Goal: Task Accomplishment & Management: Complete application form

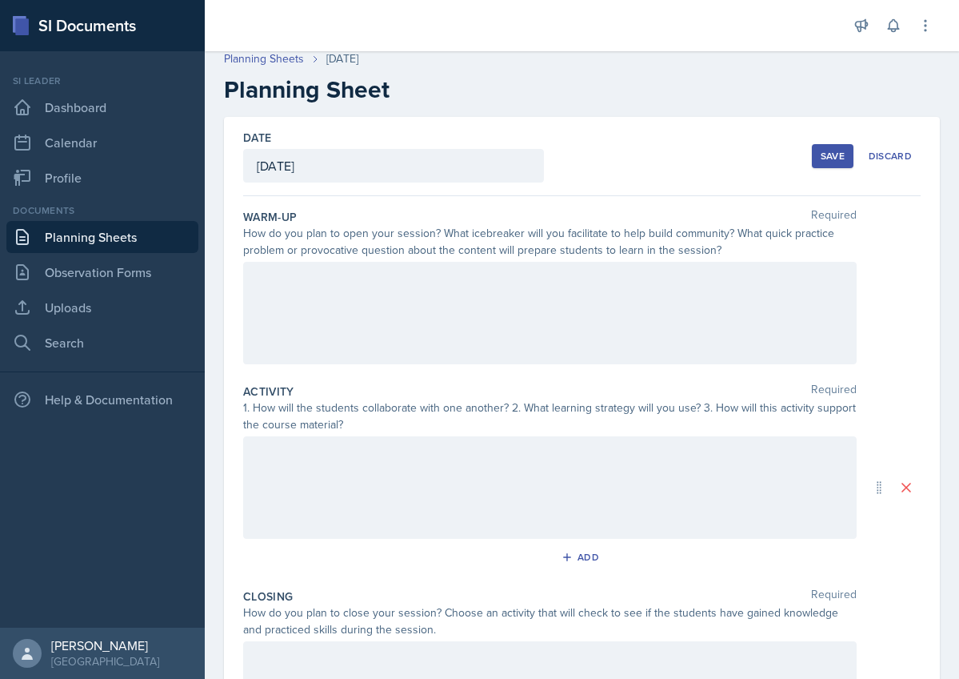
scroll to position [2, 0]
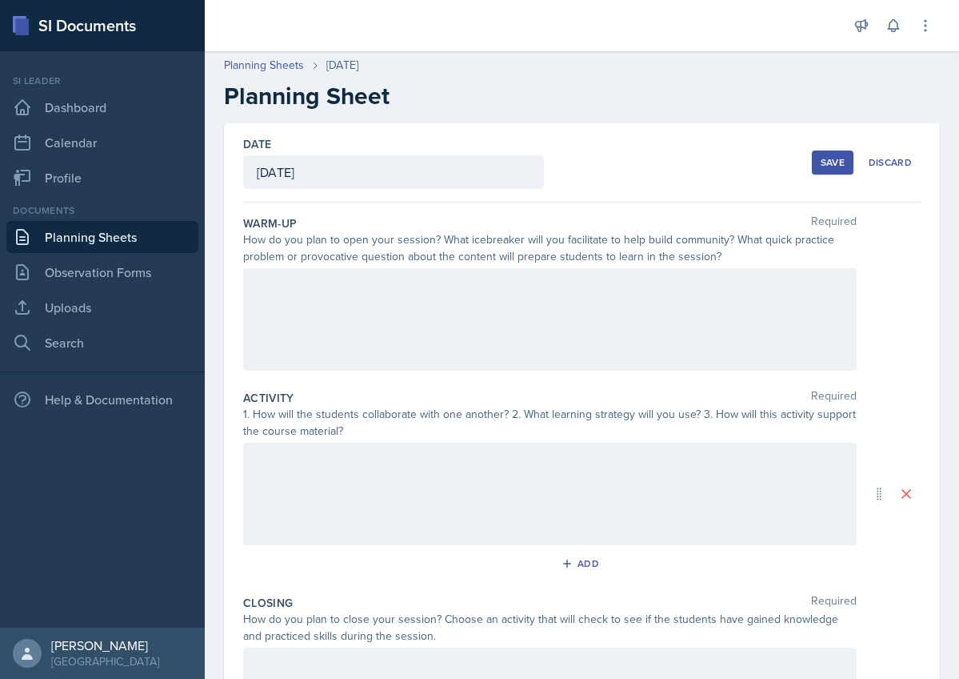
click at [367, 280] on div at bounding box center [550, 319] width 614 height 102
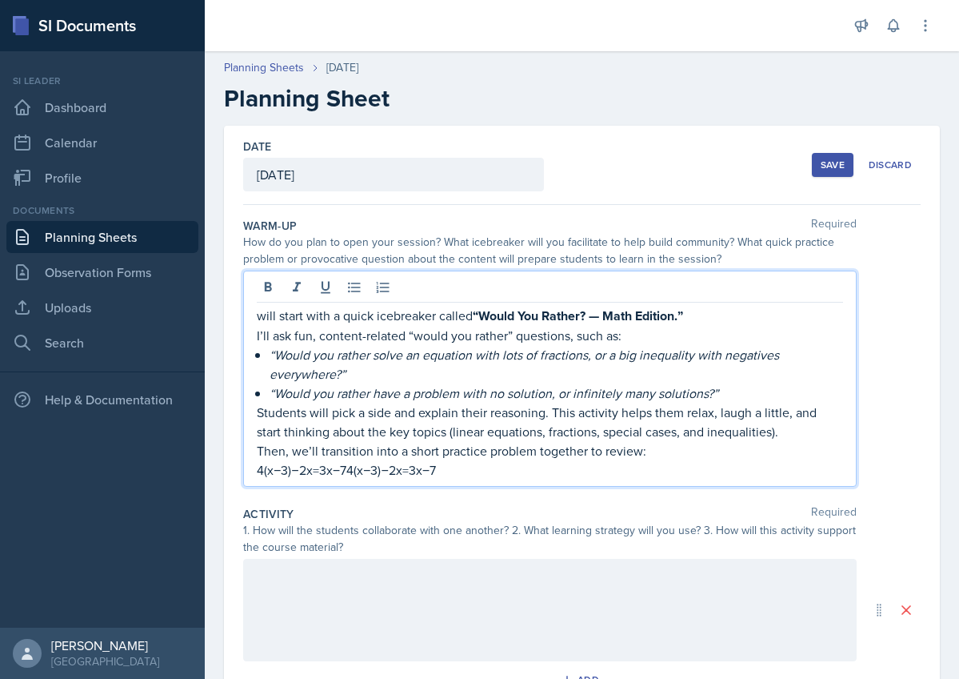
scroll to position [0, 0]
click at [258, 316] on p "will start with a quick icebreaker called “Would You Rather? — Math Edition.”" at bounding box center [550, 316] width 587 height 20
drag, startPoint x: 483, startPoint y: 310, endPoint x: 695, endPoint y: 315, distance: 211.3
click at [690, 316] on strong "“Would You Rather? — Math Edition.”" at bounding box center [584, 315] width 210 height 18
click at [663, 342] on p "I’ll ask fun, content-related “would you rather” questions, such as:" at bounding box center [550, 334] width 587 height 19
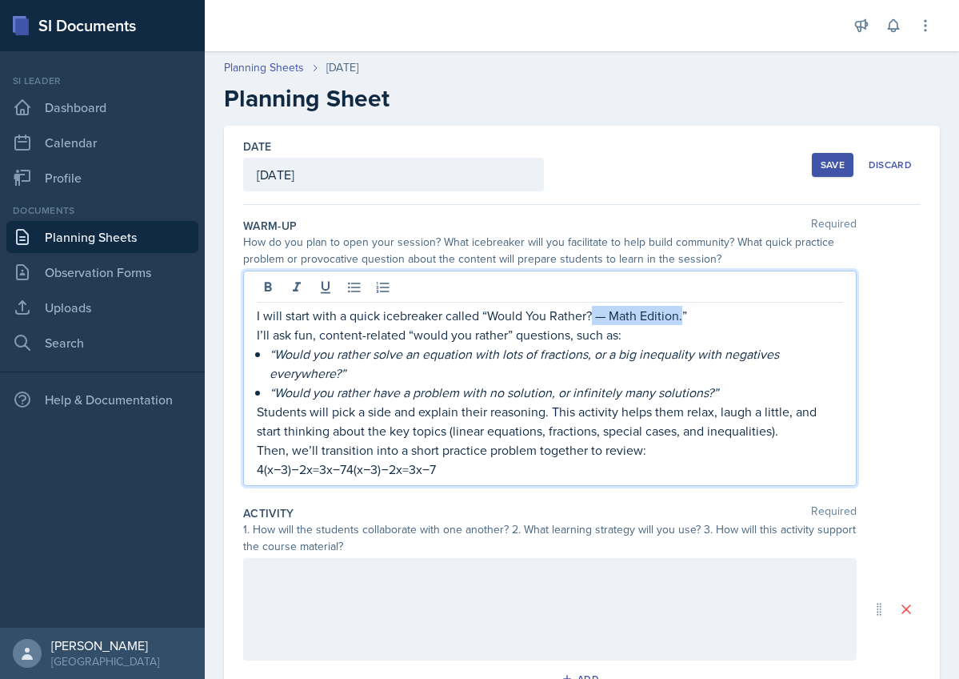
drag, startPoint x: 683, startPoint y: 318, endPoint x: 596, endPoint y: 315, distance: 86.5
click at [595, 315] on p "I will start with a quick icebreaker called “Would You Rather? — Math Edition.”" at bounding box center [550, 315] width 587 height 19
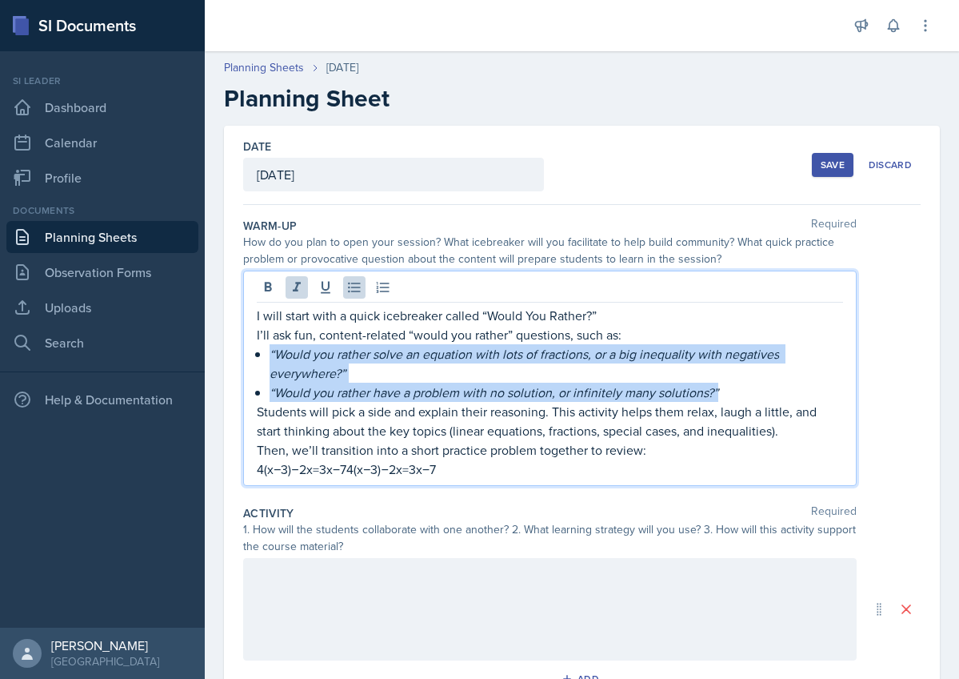
drag, startPoint x: 272, startPoint y: 354, endPoint x: 735, endPoint y: 384, distance: 464.3
click at [735, 391] on ul "“Would you rather solve an equation with lots of fractions, or a big inequality…" at bounding box center [557, 373] width 574 height 58
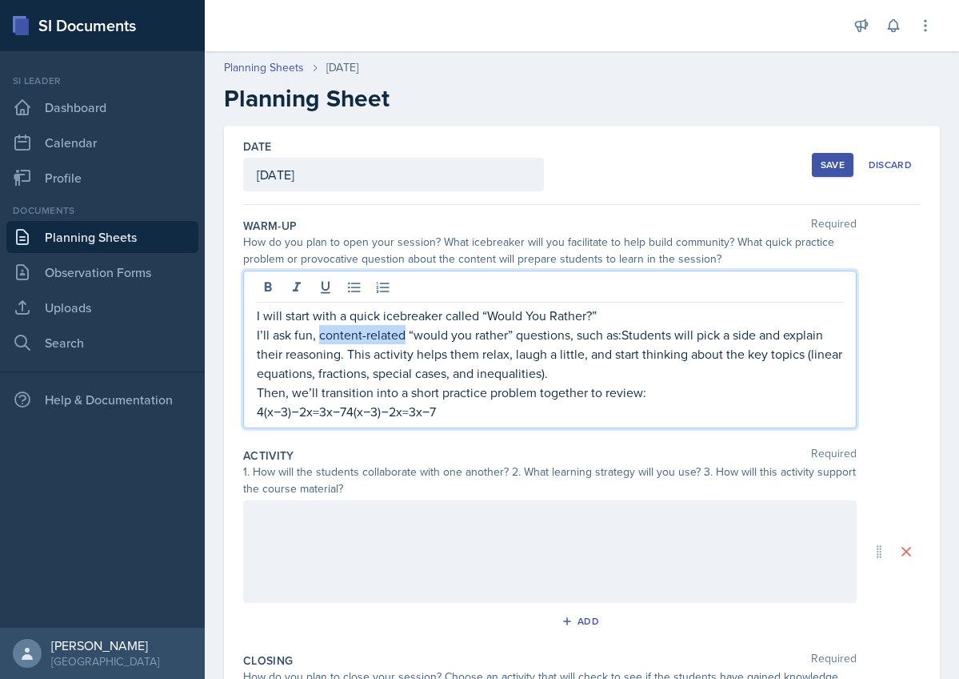
drag, startPoint x: 318, startPoint y: 331, endPoint x: 404, endPoint y: 341, distance: 86.2
click at [404, 341] on p "I’ll ask fun, content-related “would you rather” questions, such as:Students wi…" at bounding box center [550, 354] width 587 height 58
drag, startPoint x: 531, startPoint y: 331, endPoint x: 554, endPoint y: 330, distance: 23.3
click at [554, 330] on p "I’ll ask fun, “would you rather” questions, such as:Students will pick a side a…" at bounding box center [550, 354] width 587 height 58
click at [513, 332] on p "I’ll ask fun, “would you rather” questions, such as:Students will pick a side a…" at bounding box center [550, 354] width 587 height 58
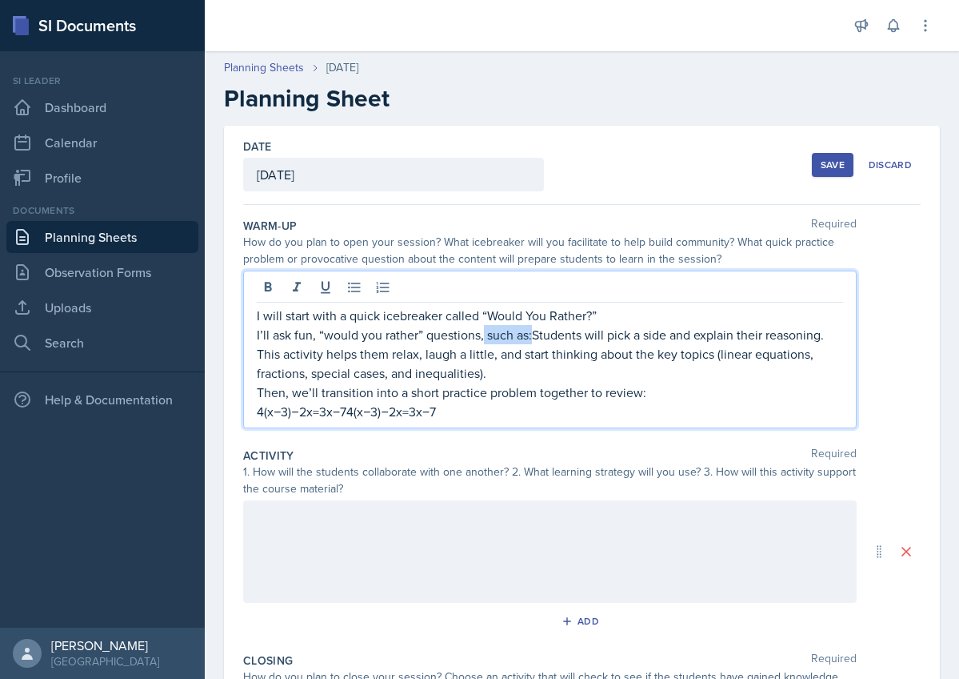
drag, startPoint x: 484, startPoint y: 334, endPoint x: 531, endPoint y: 337, distance: 47.3
click at [531, 337] on p "I’ll ask fun, “would you rather” questions, such as:Students will pick a side a…" at bounding box center [550, 354] width 587 height 58
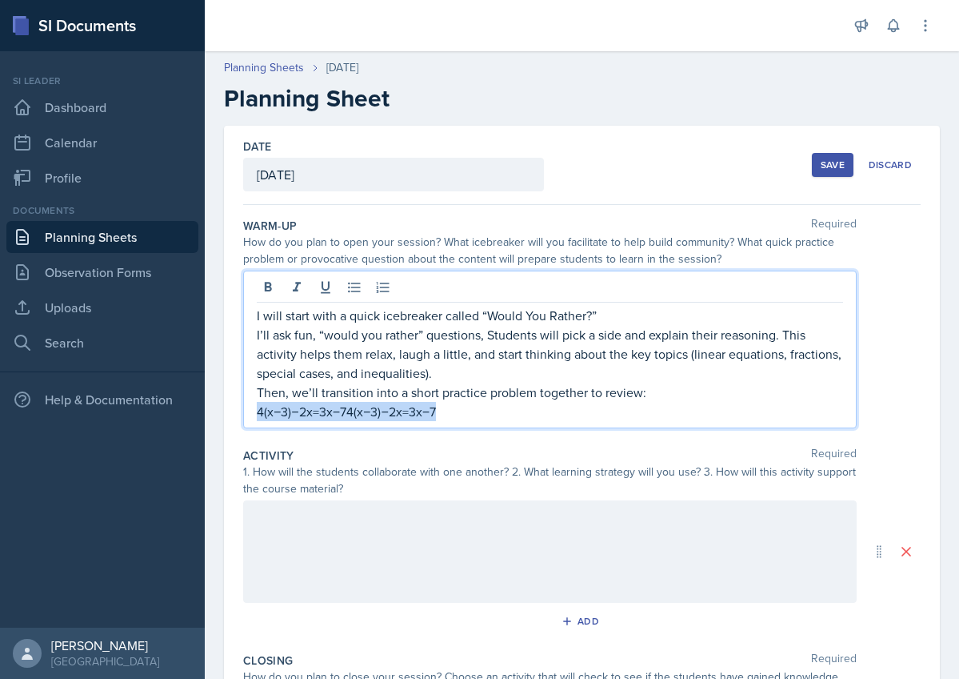
drag, startPoint x: 436, startPoint y: 416, endPoint x: 249, endPoint y: 408, distance: 187.4
click at [249, 409] on div "I will start with a quick icebreaker called “Would You Rather?” I’ll ask fun, “…" at bounding box center [550, 349] width 614 height 158
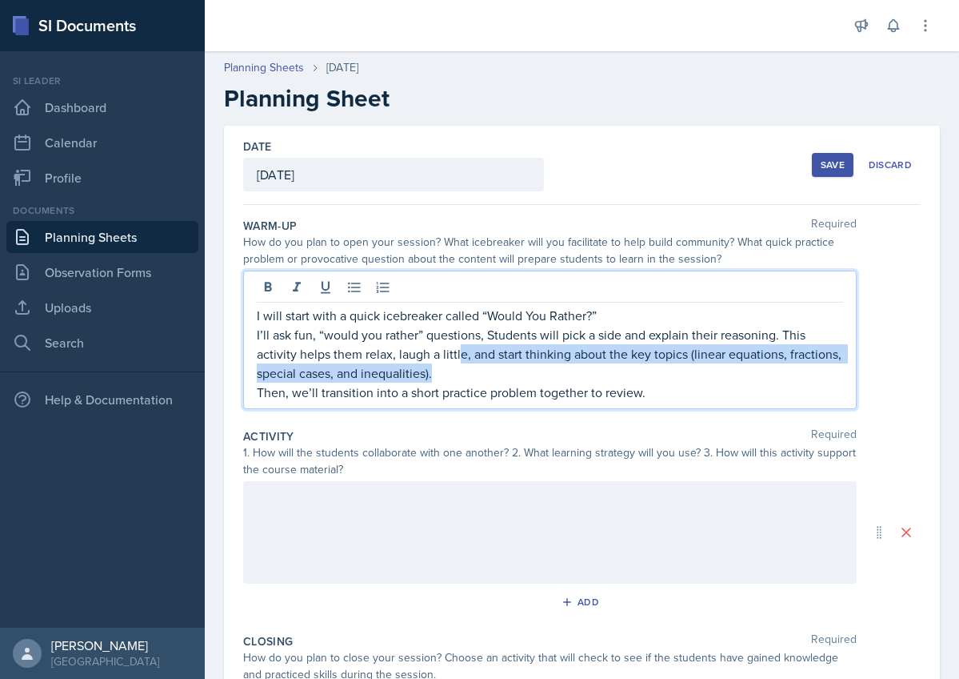
drag, startPoint x: 445, startPoint y: 375, endPoint x: 462, endPoint y: 351, distance: 29.3
click at [462, 352] on p "I’ll ask fun, “would you rather” questions, Students will pick a side and expla…" at bounding box center [550, 354] width 587 height 58
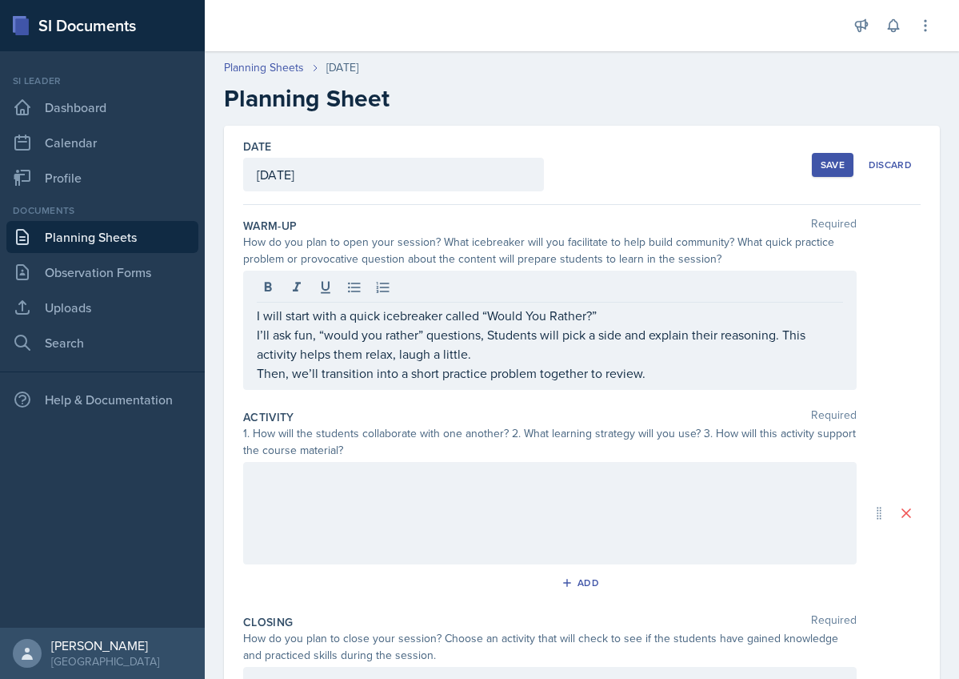
click at [481, 503] on div at bounding box center [550, 513] width 614 height 102
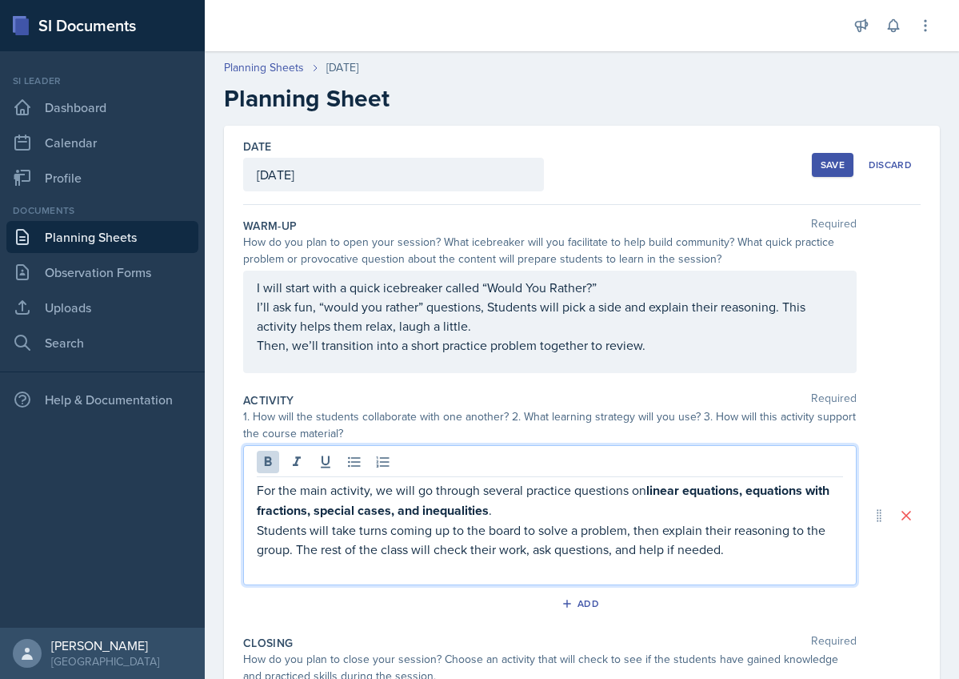
drag, startPoint x: 649, startPoint y: 491, endPoint x: 660, endPoint y: 513, distance: 25.0
click at [660, 515] on p "For the main activity, we will go through several practice questions on linear …" at bounding box center [550, 500] width 587 height 40
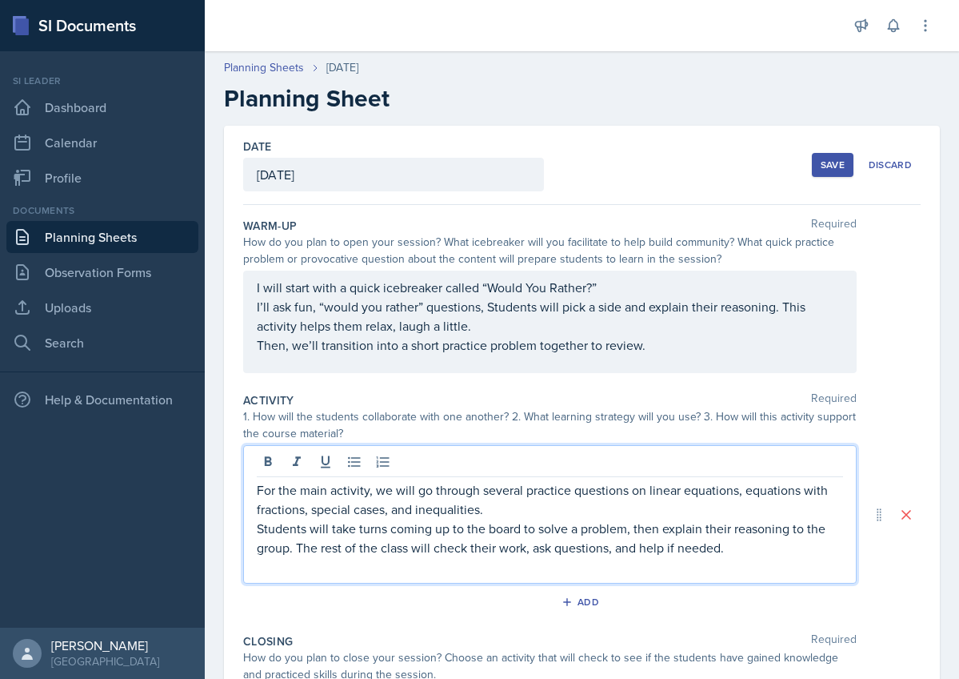
click at [730, 548] on p "Students will take turns coming up to the board to solve a problem, then explai…" at bounding box center [550, 538] width 587 height 38
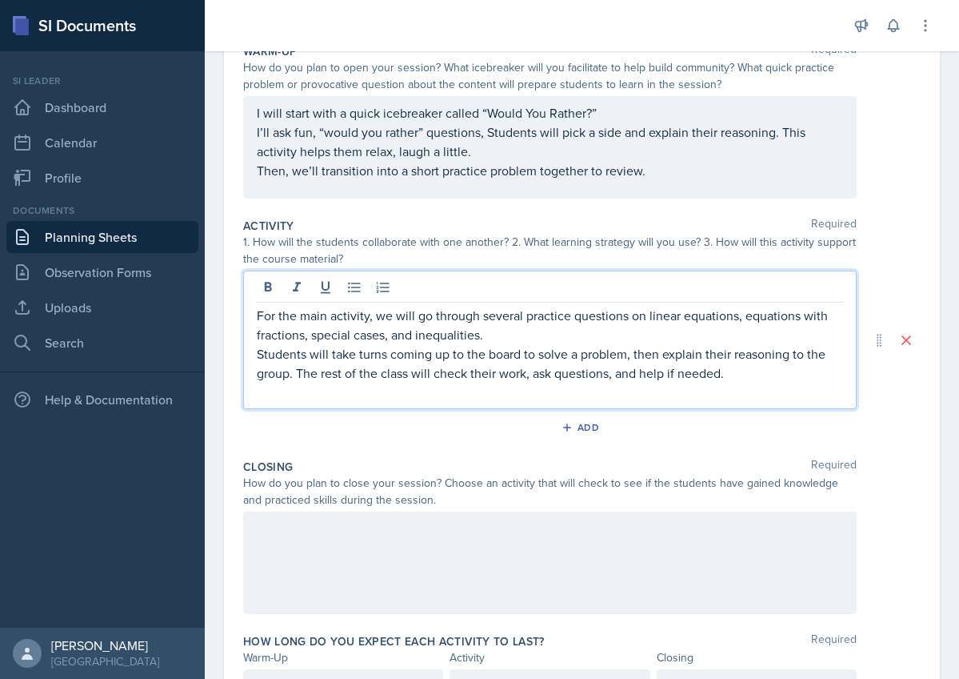
scroll to position [179, 0]
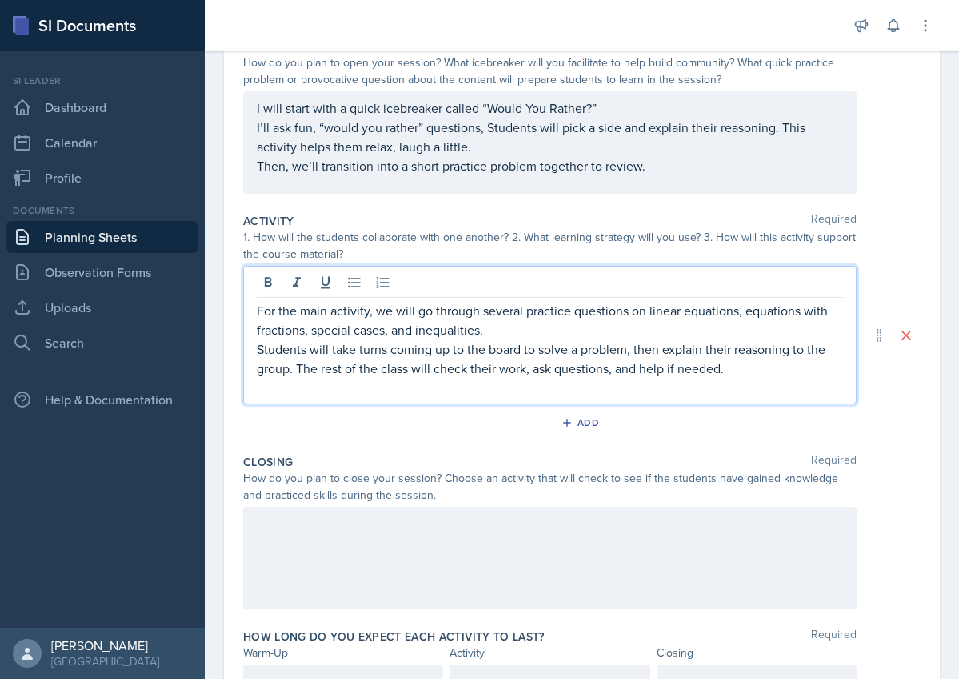
click at [667, 524] on div at bounding box center [550, 558] width 614 height 102
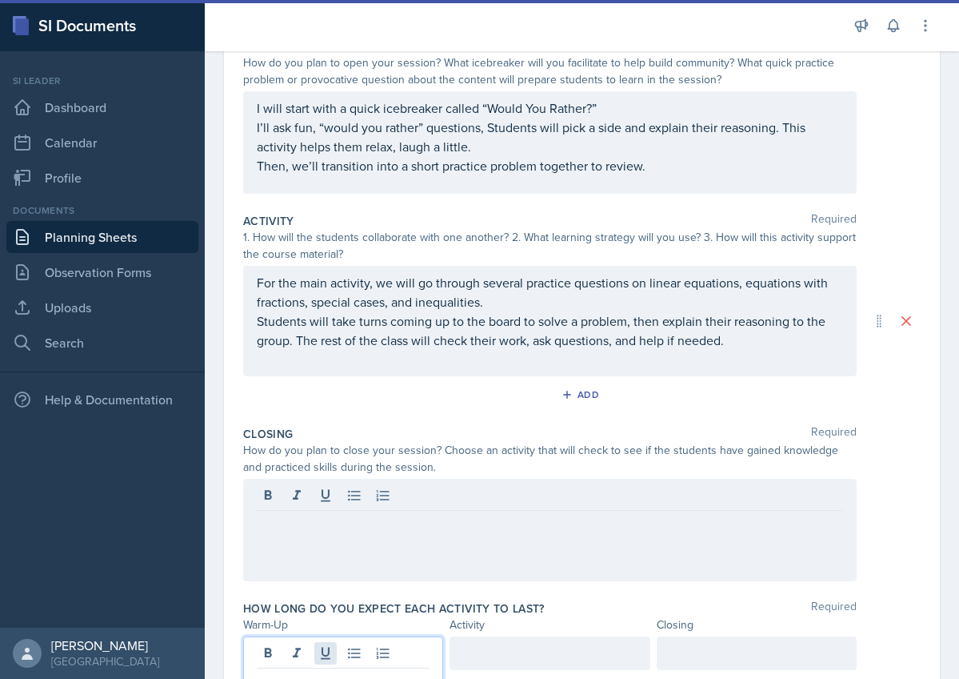
click at [336, 651] on div at bounding box center [343, 667] width 200 height 62
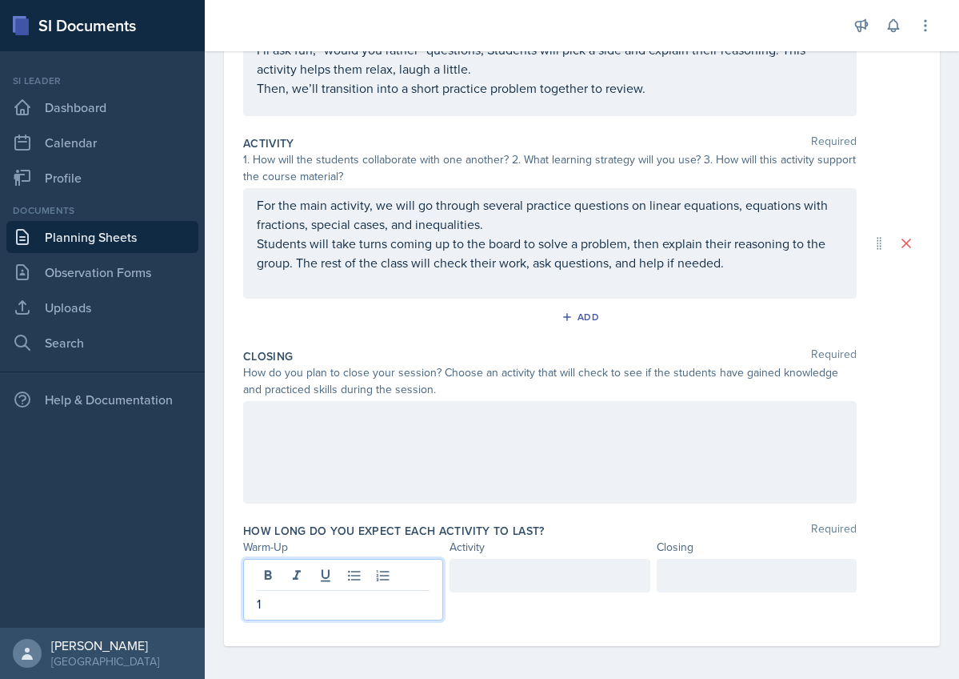
scroll to position [243, 0]
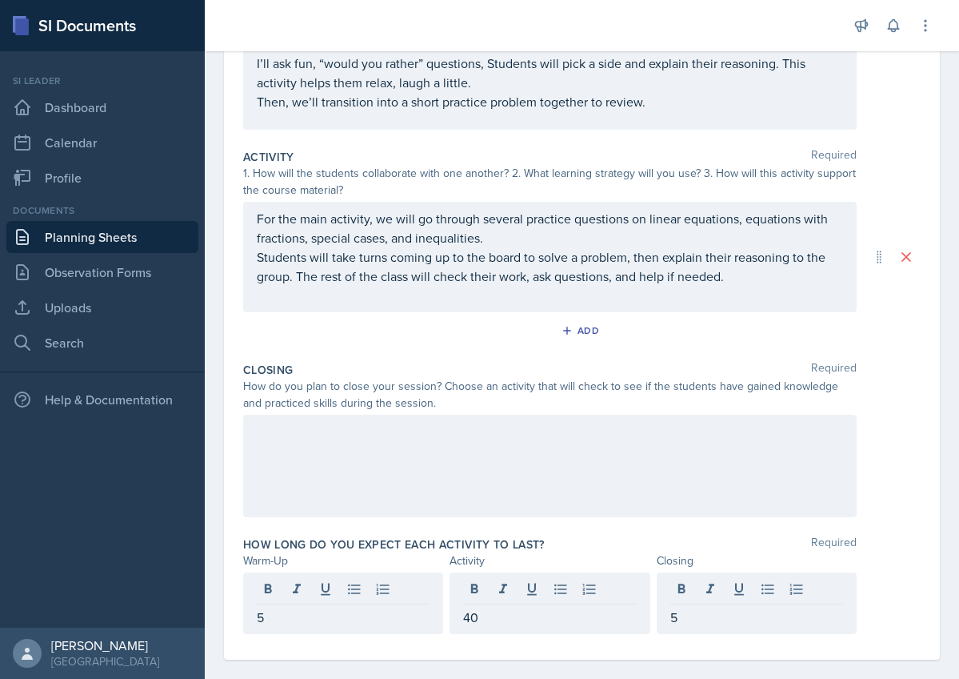
click at [404, 455] on div at bounding box center [550, 465] width 614 height 102
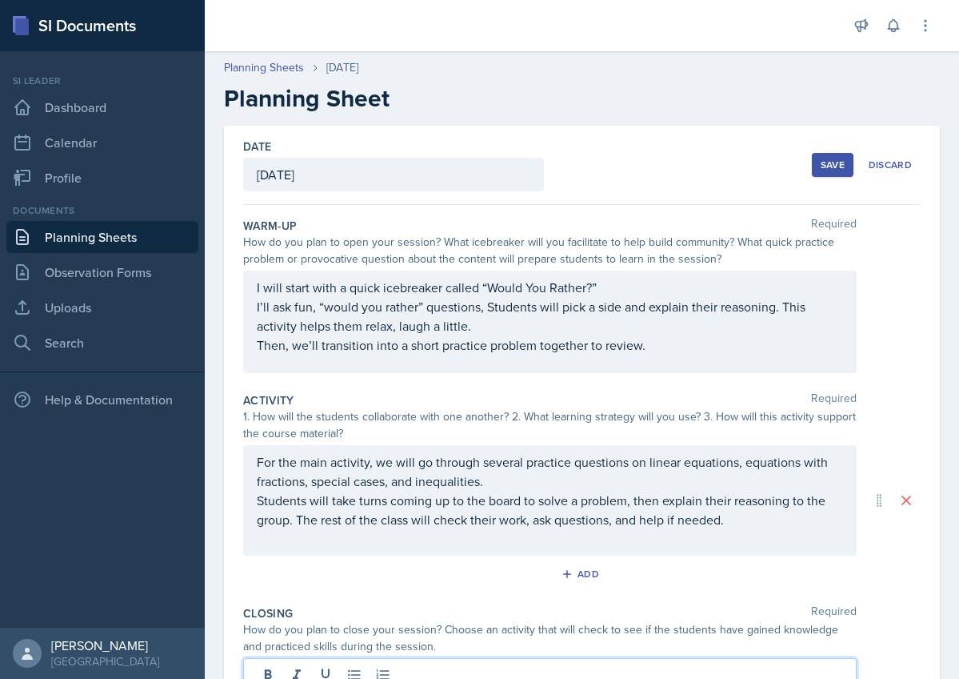
scroll to position [0, 0]
click at [838, 164] on div "Save" at bounding box center [833, 164] width 24 height 13
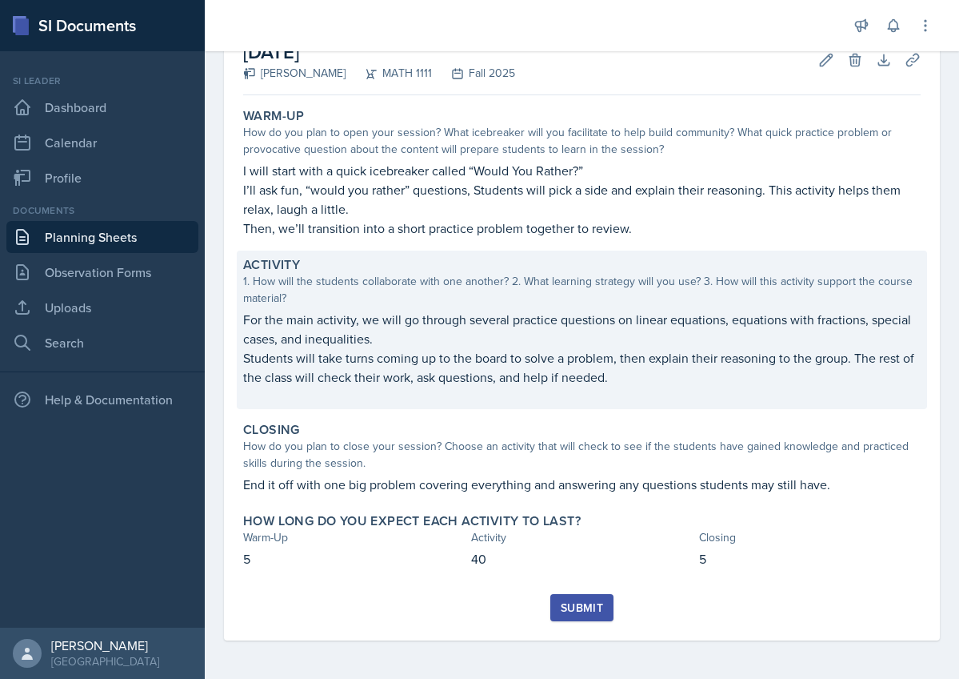
scroll to position [101, 0]
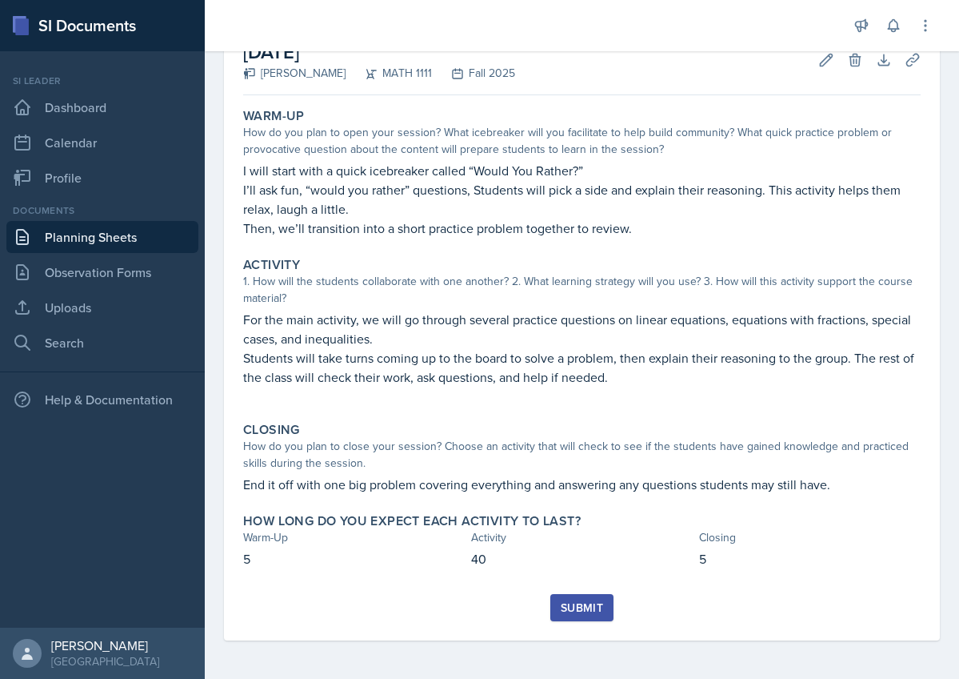
click at [593, 606] on div "Submit" at bounding box center [582, 607] width 42 height 13
